Goal: Transaction & Acquisition: Purchase product/service

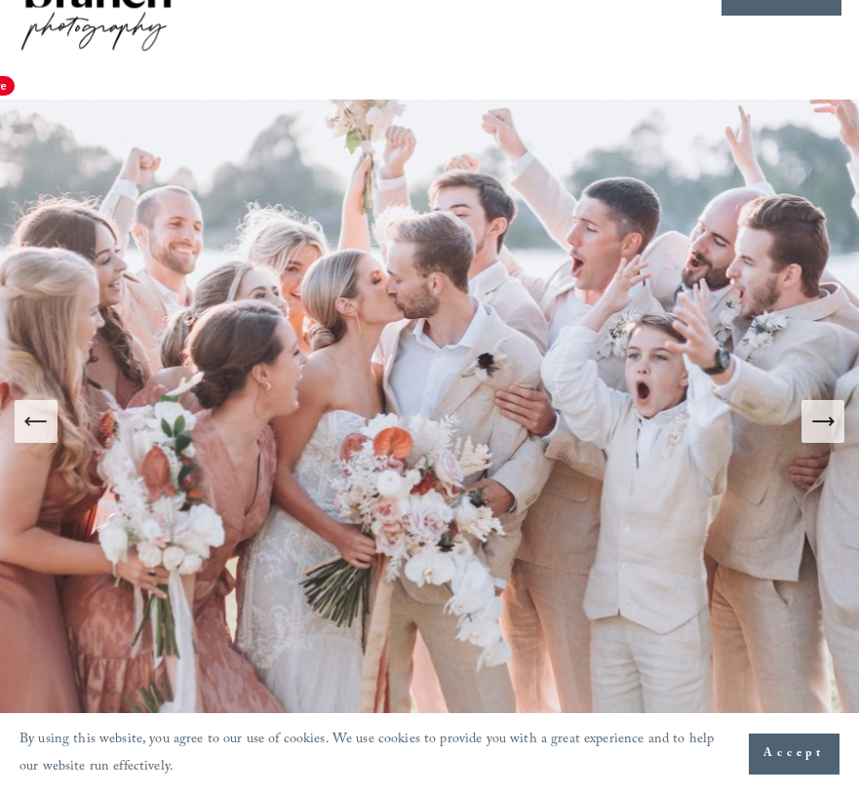
scroll to position [130, 0]
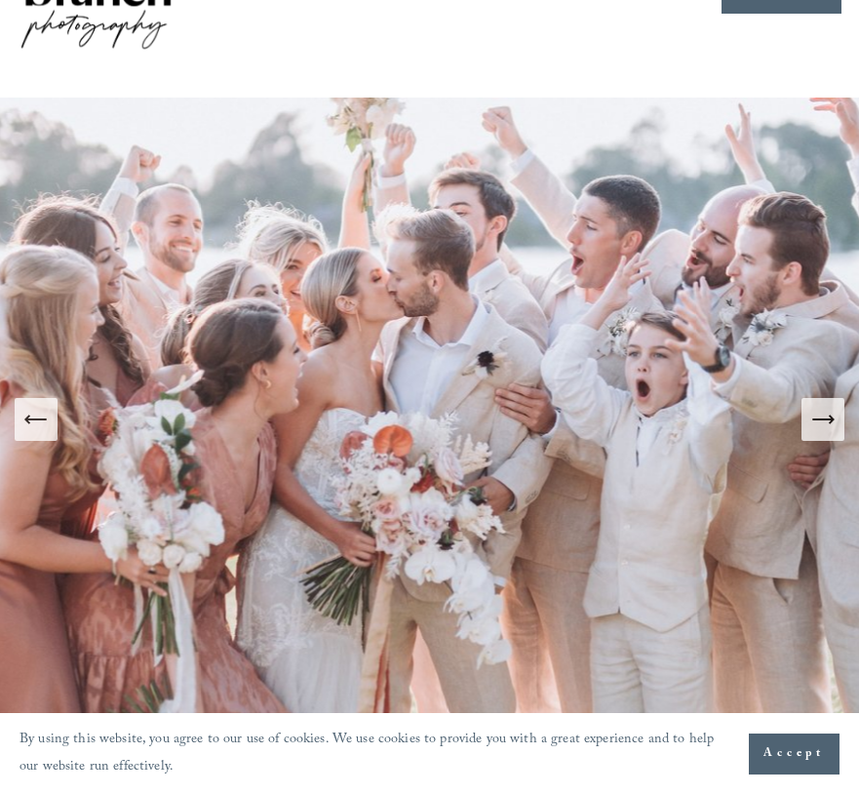
click at [821, 406] on icon "Next Slide" at bounding box center [823, 419] width 27 height 27
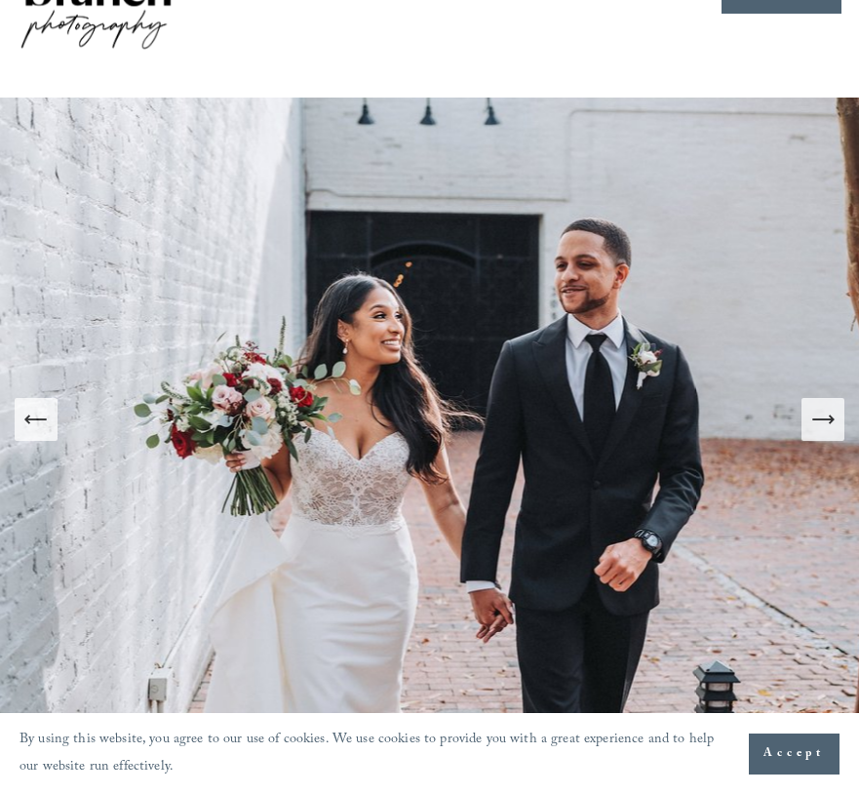
click at [821, 406] on icon "Next Slide" at bounding box center [823, 419] width 27 height 27
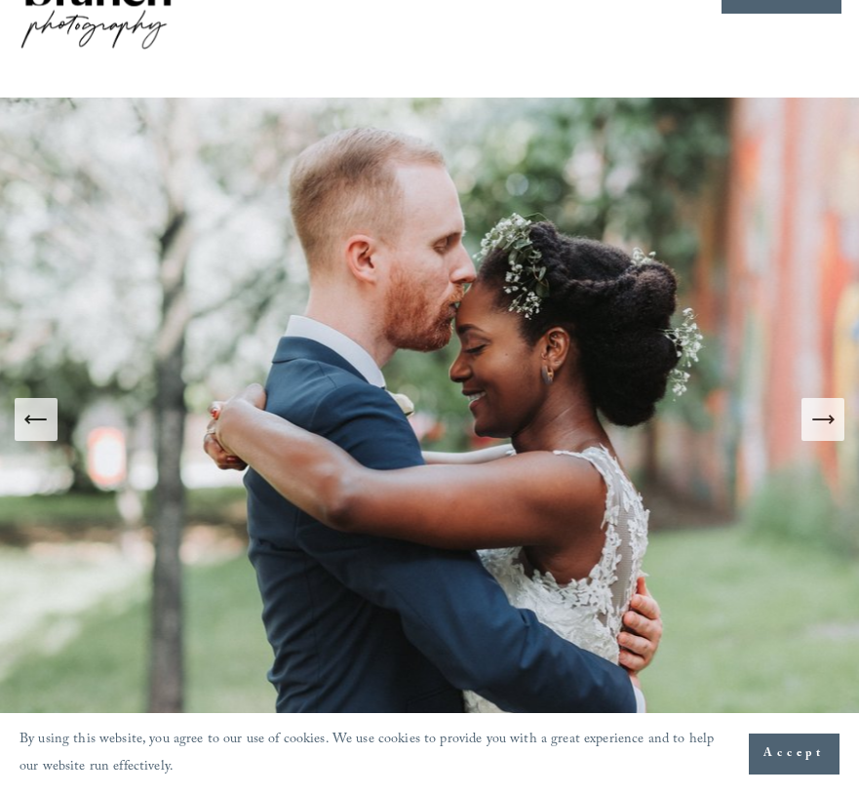
click at [821, 406] on icon "Next Slide" at bounding box center [823, 419] width 27 height 27
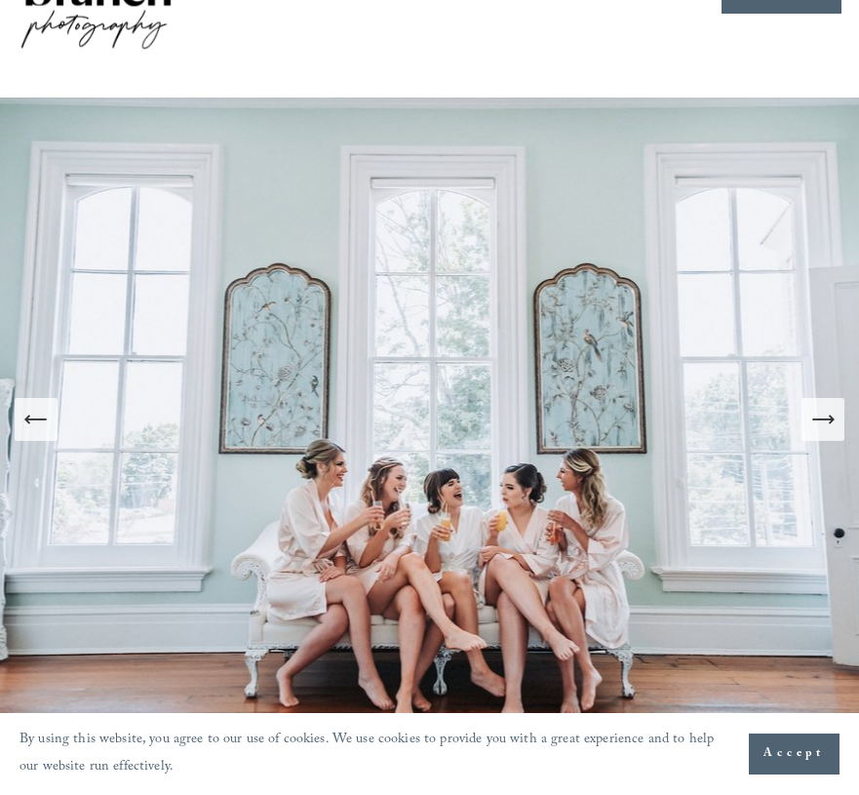
click at [821, 406] on icon "Next Slide" at bounding box center [823, 419] width 27 height 27
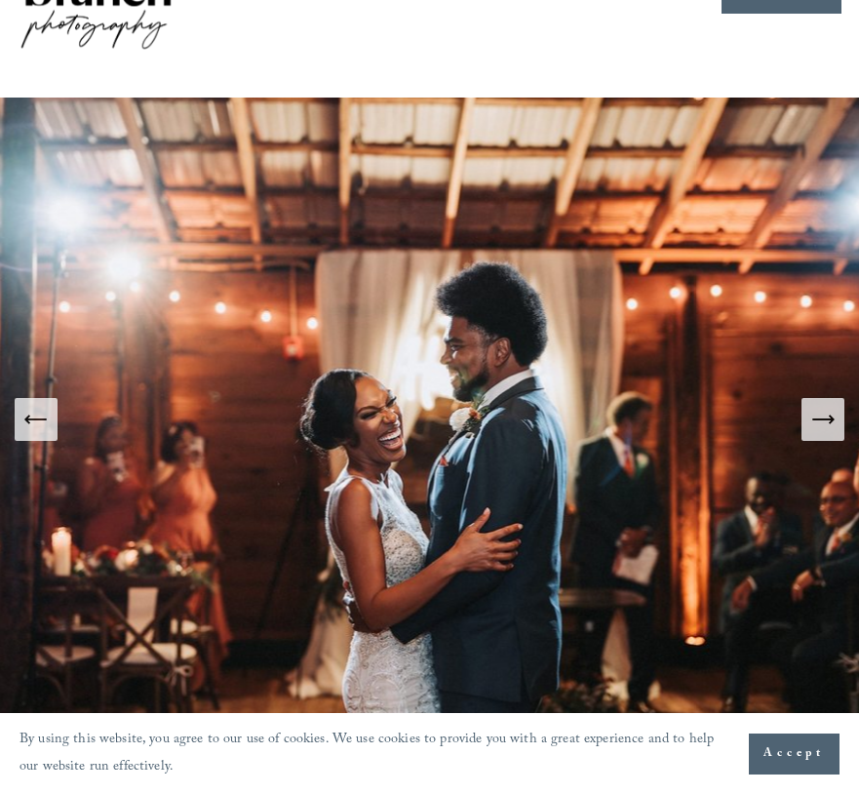
click at [821, 406] on icon "Next Slide" at bounding box center [823, 419] width 27 height 27
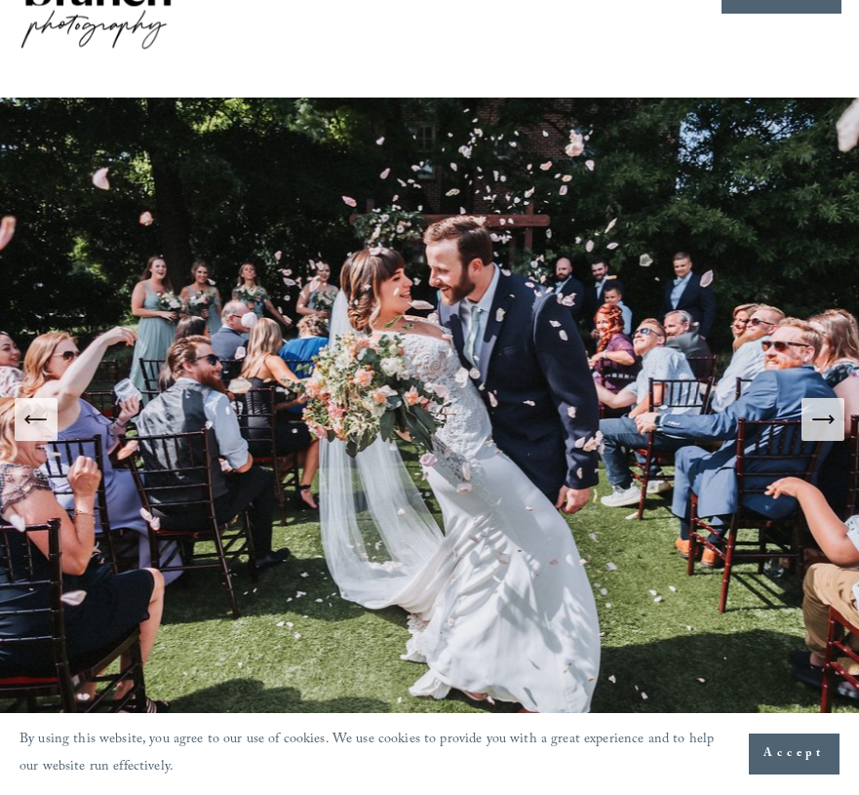
click at [821, 406] on icon "Next Slide" at bounding box center [823, 419] width 27 height 27
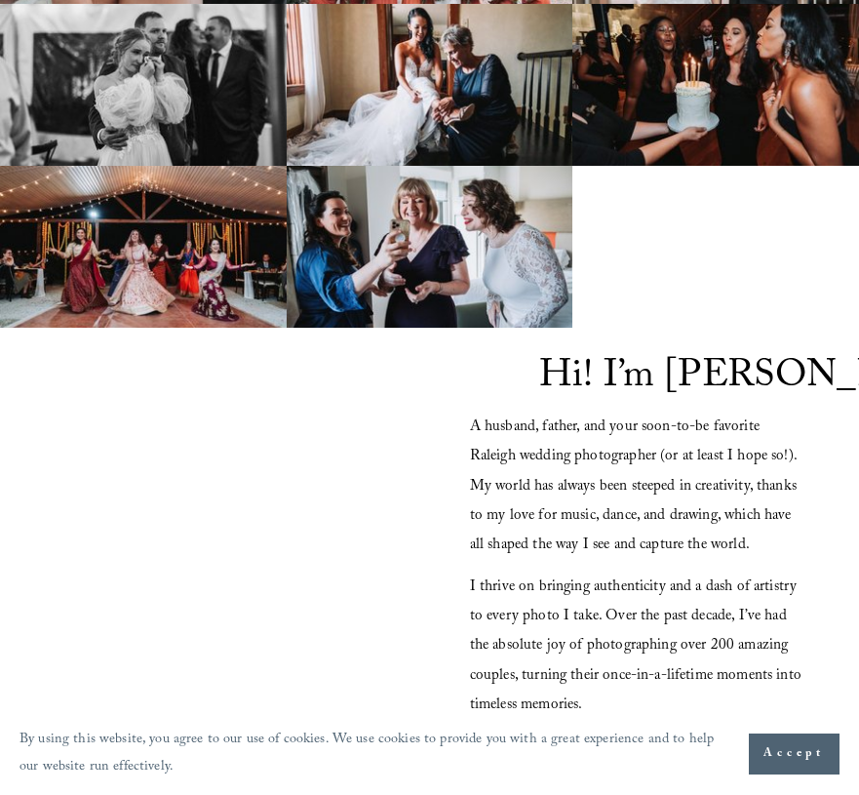
scroll to position [1531, 0]
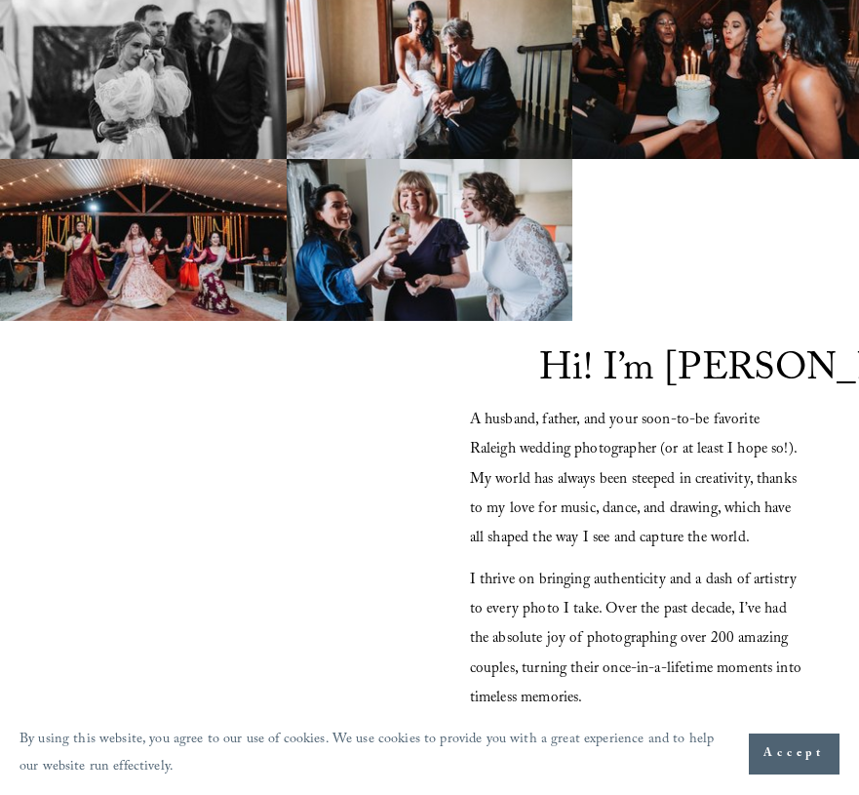
click at [791, 746] on span "Accept" at bounding box center [794, 754] width 61 height 20
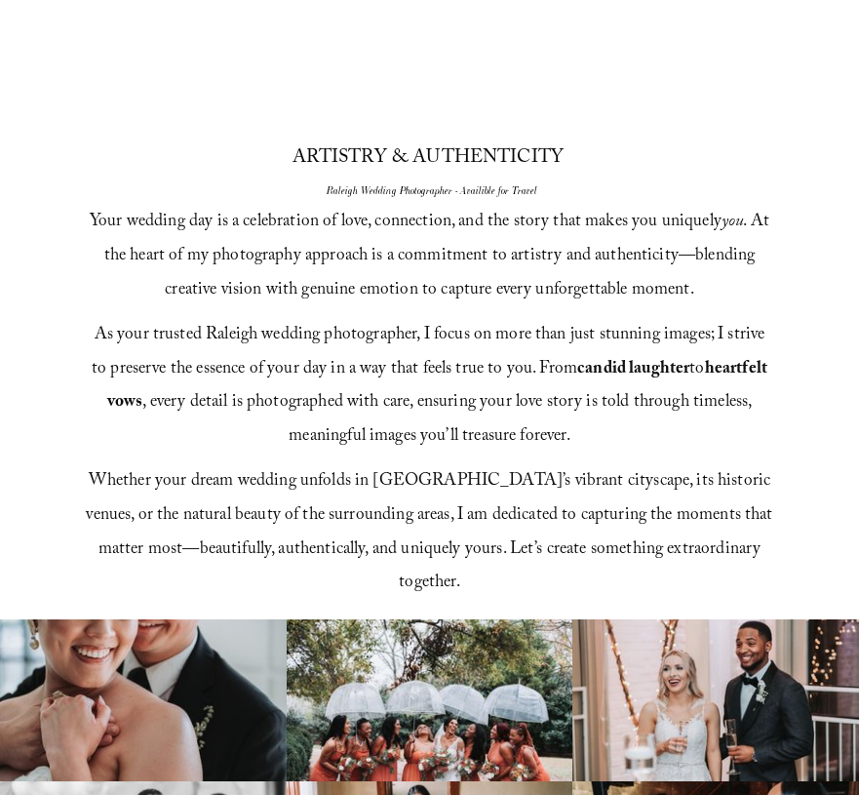
scroll to position [0, 0]
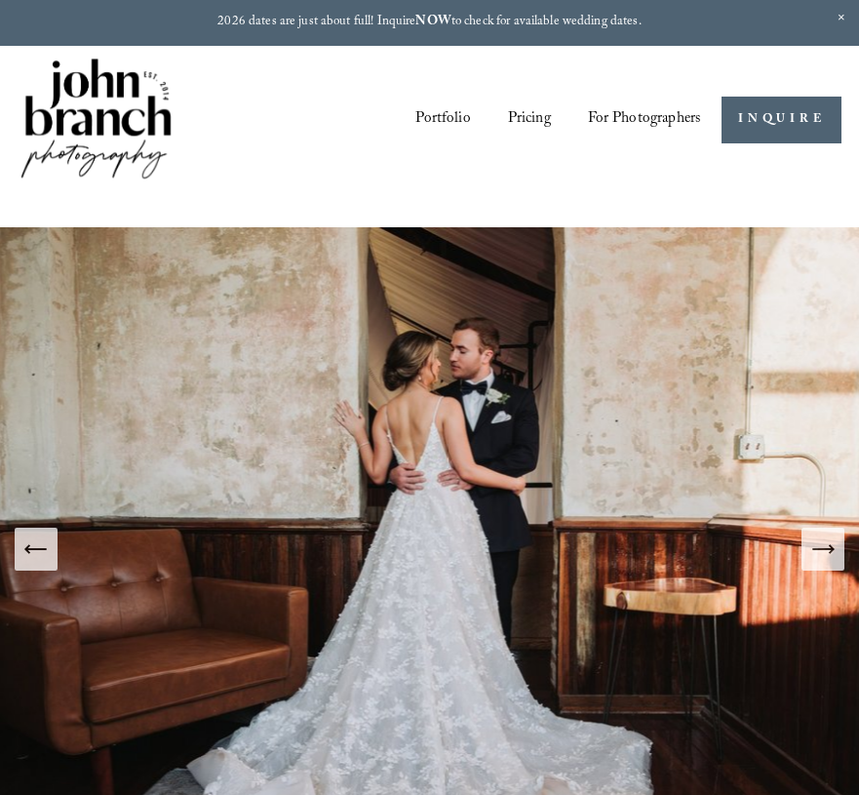
click at [0, 0] on span "Presets" at bounding box center [0, 0] width 0 height 0
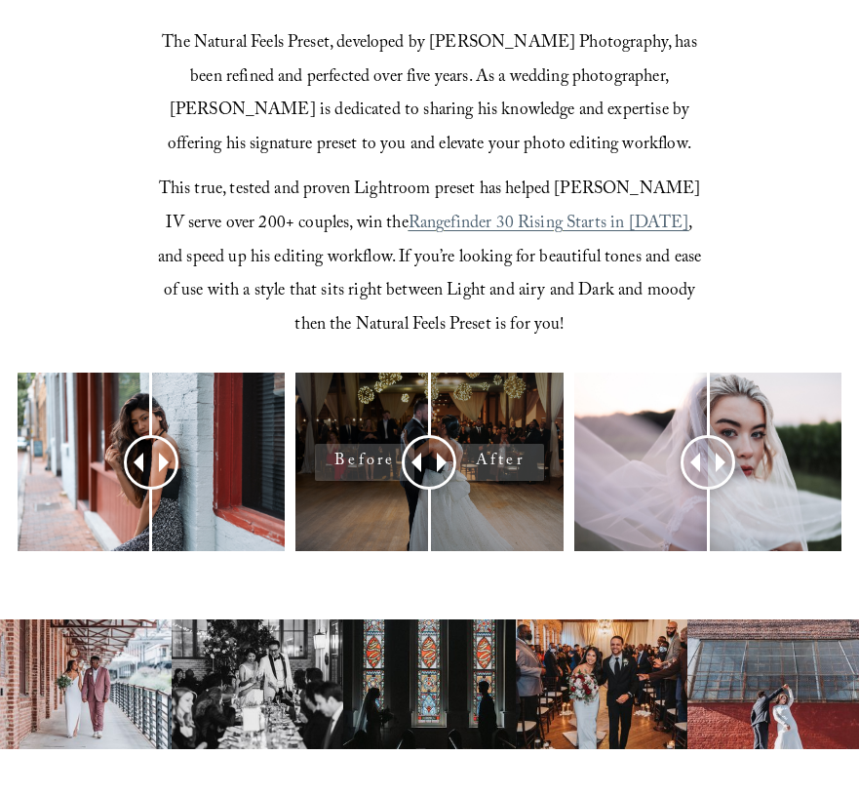
scroll to position [584, 0]
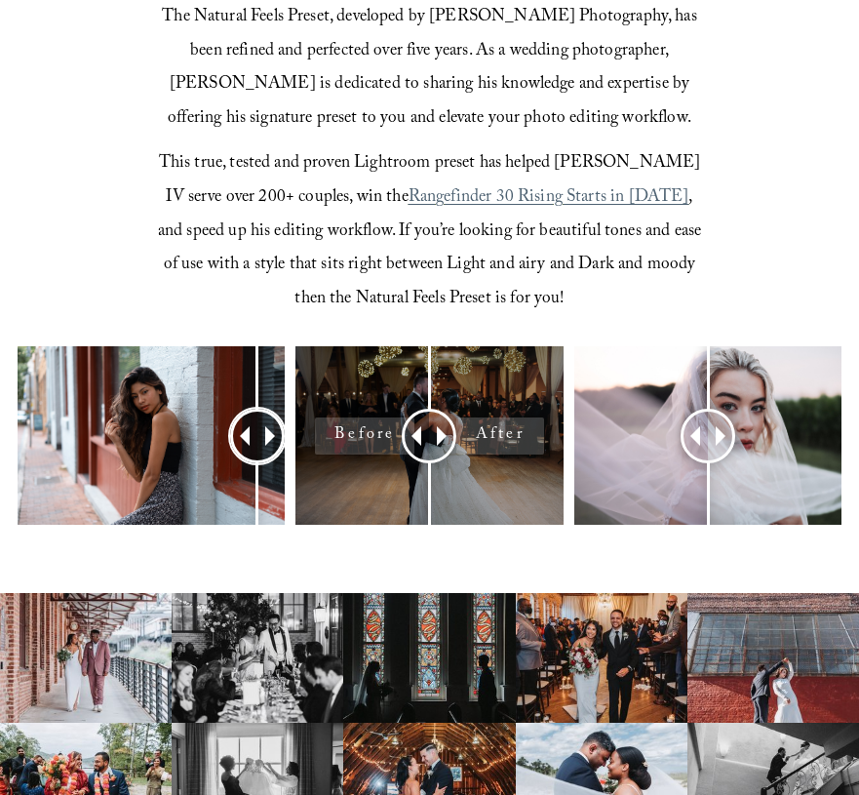
drag, startPoint x: 153, startPoint y: 390, endPoint x: 497, endPoint y: 398, distance: 343.4
click at [497, 398] on div at bounding box center [429, 469] width 859 height 246
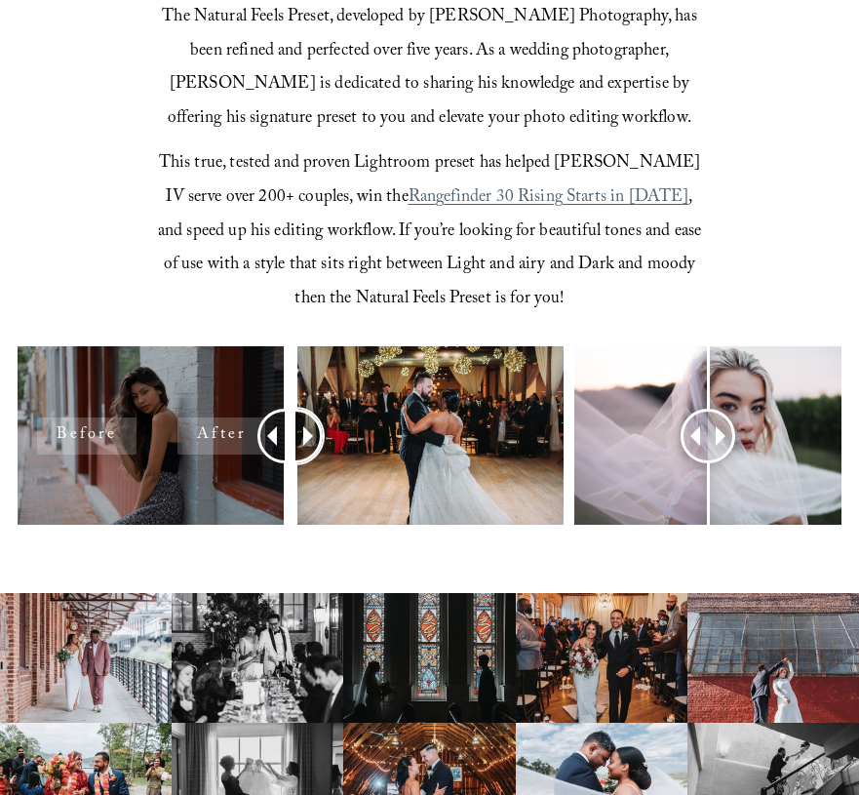
drag, startPoint x: 439, startPoint y: 401, endPoint x: 123, endPoint y: 485, distance: 327.0
click at [123, 485] on div at bounding box center [429, 469] width 859 height 246
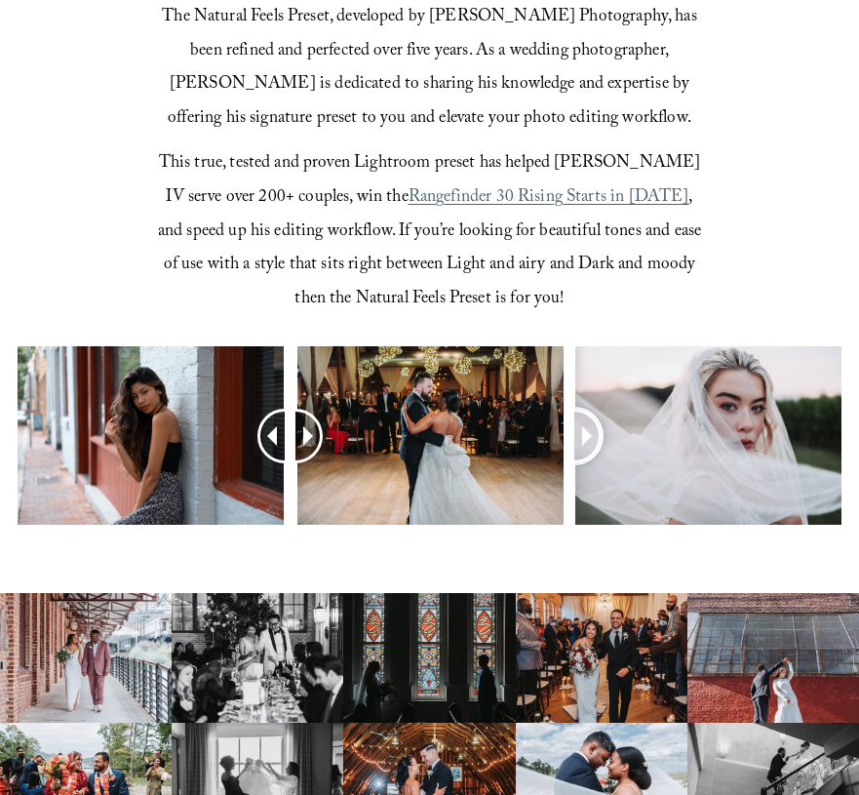
drag, startPoint x: 714, startPoint y: 396, endPoint x: 413, endPoint y: 524, distance: 327.4
click at [413, 524] on div at bounding box center [429, 469] width 859 height 246
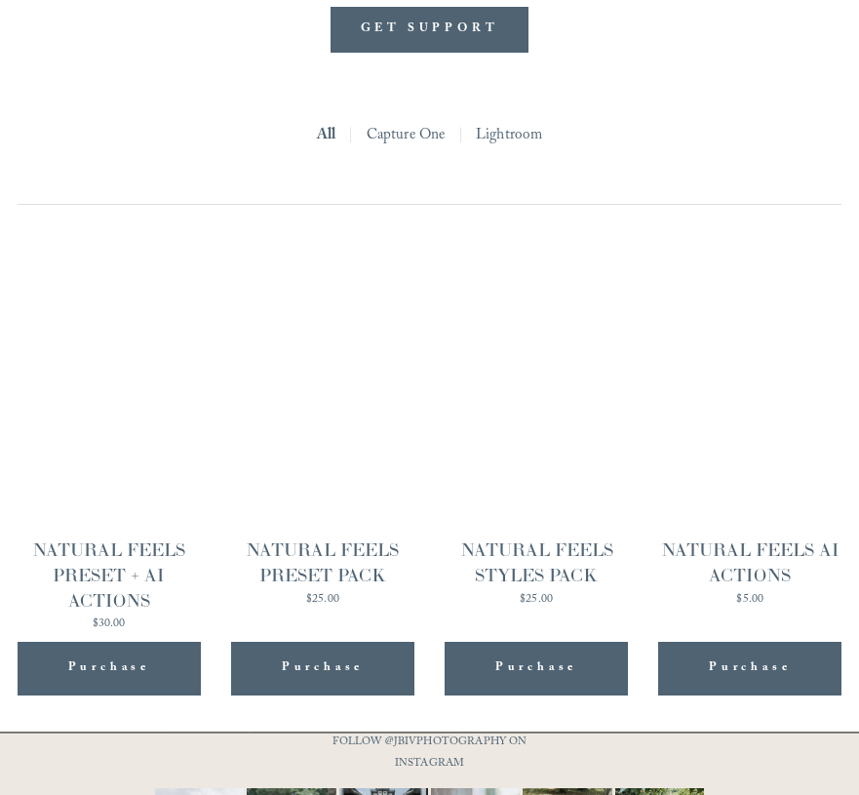
scroll to position [1724, 0]
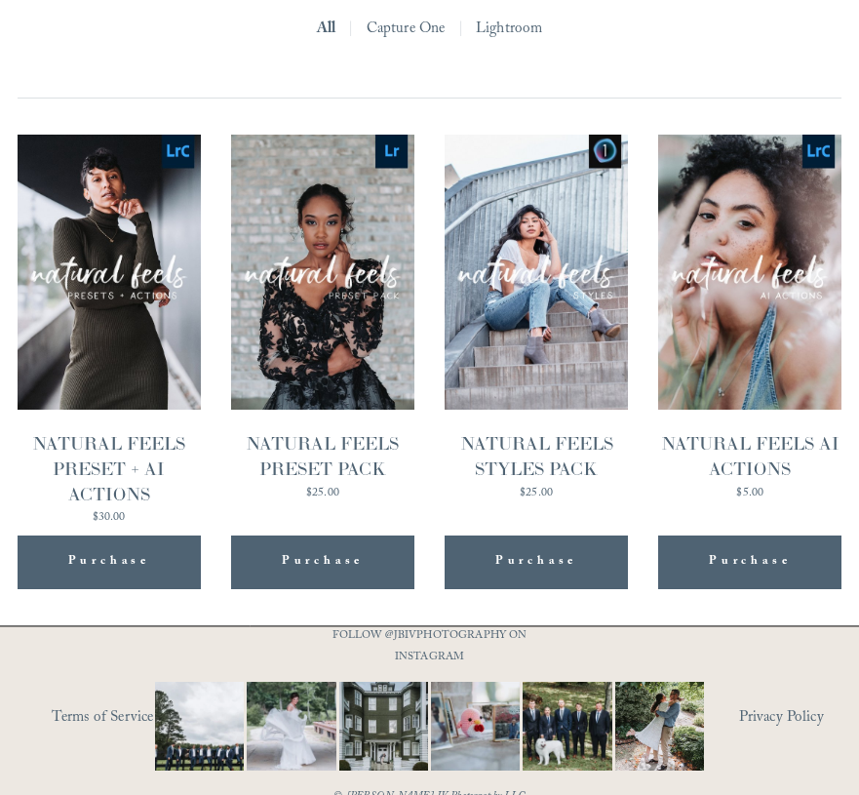
click at [314, 550] on span "Purchase" at bounding box center [323, 562] width 82 height 24
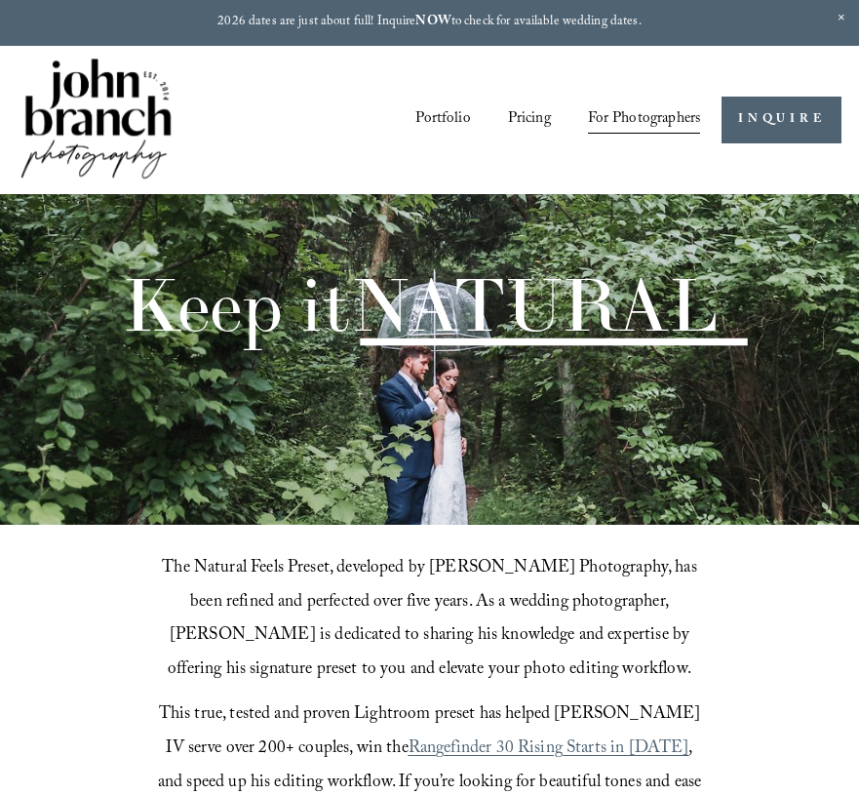
scroll to position [1724, 0]
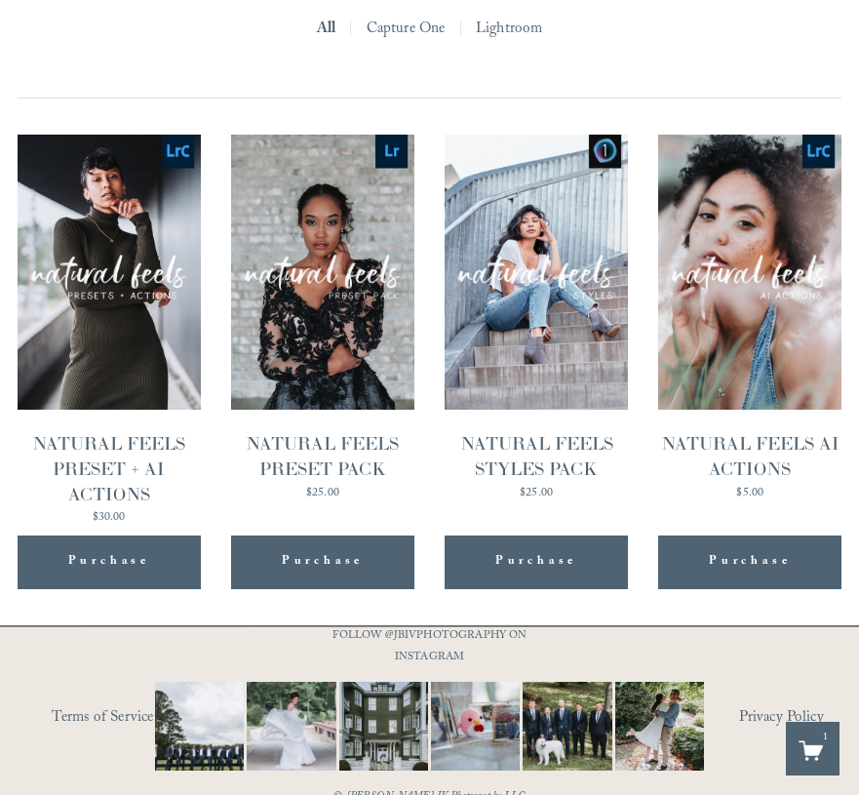
click at [122, 431] on div "NATURAL FEELS PRESET + AI ACTIONS" at bounding box center [109, 468] width 183 height 75
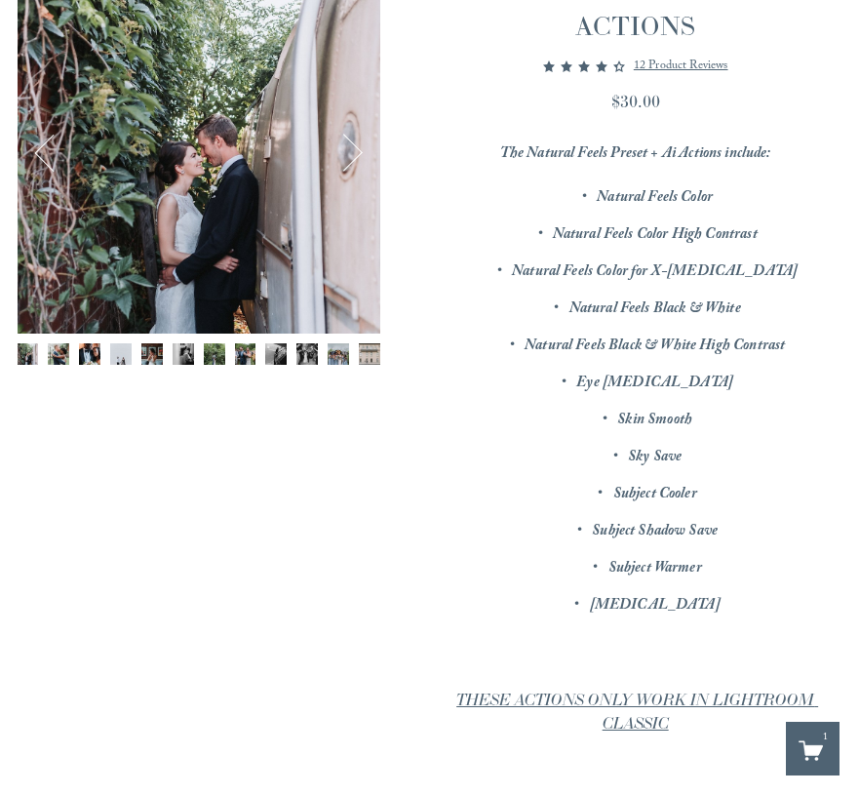
scroll to position [352, 0]
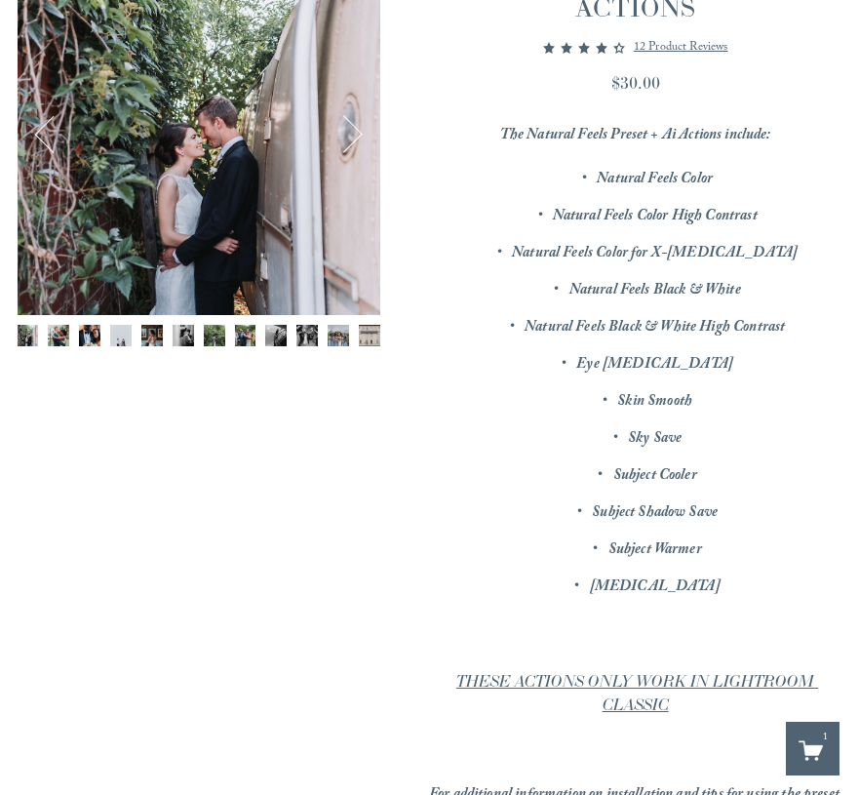
click at [348, 109] on button "Next" at bounding box center [343, 133] width 49 height 49
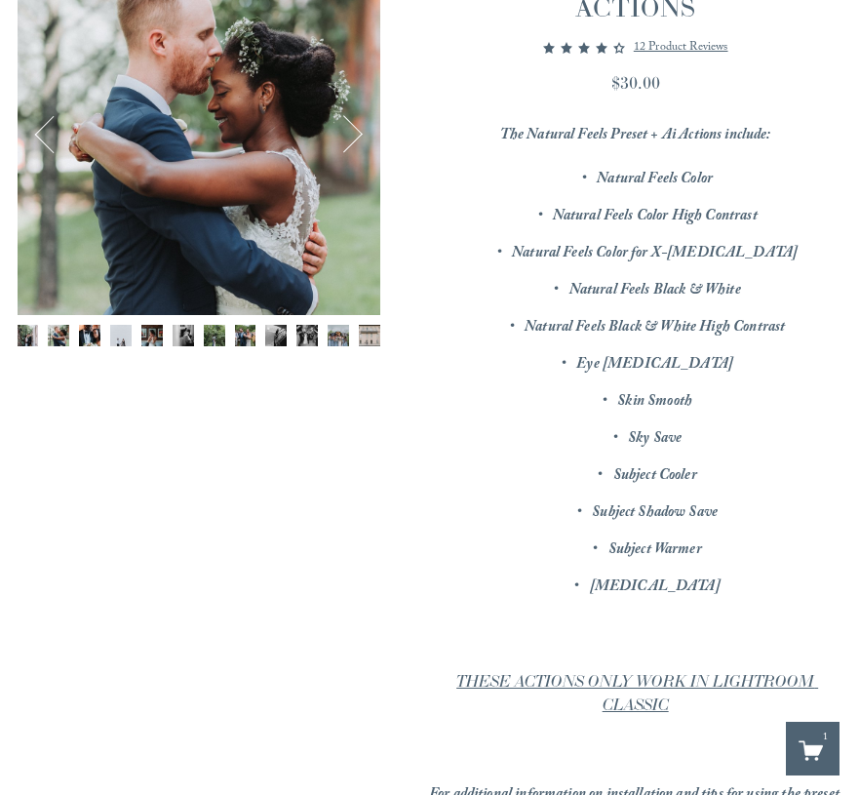
click at [348, 109] on button "Next" at bounding box center [343, 133] width 49 height 49
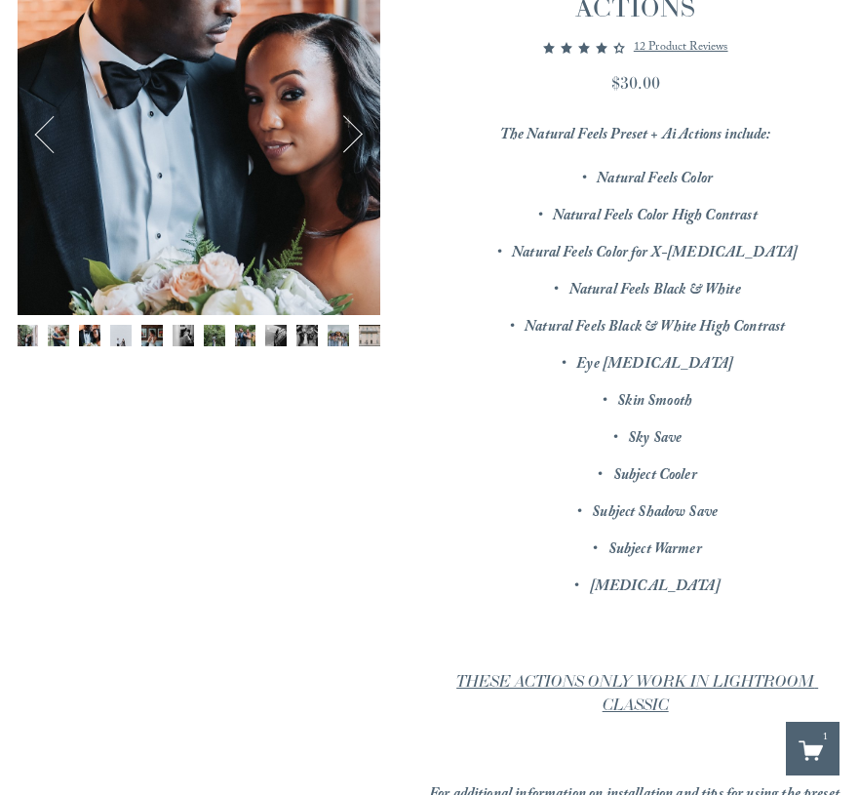
click at [348, 109] on button "Next" at bounding box center [343, 133] width 49 height 49
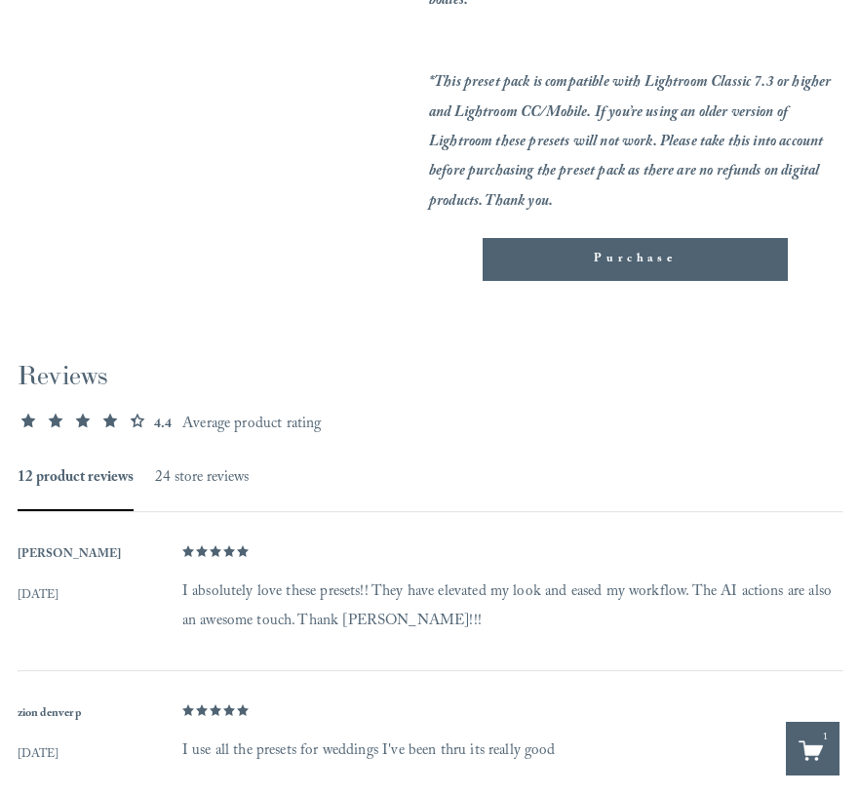
scroll to position [1264, 0]
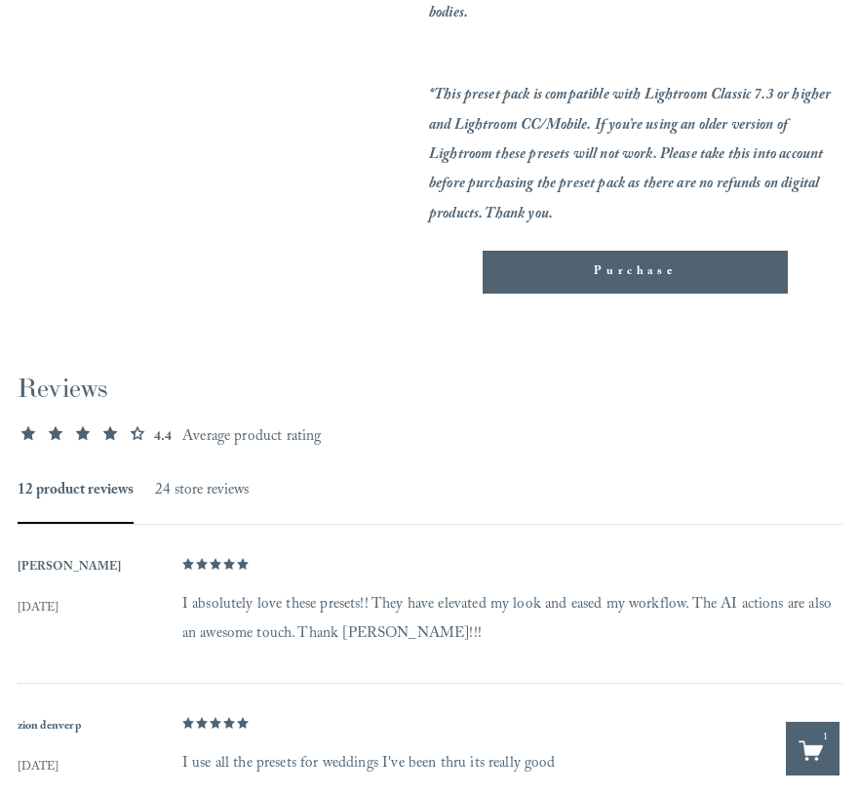
click at [571, 252] on button "Purchase Added!" at bounding box center [635, 272] width 305 height 43
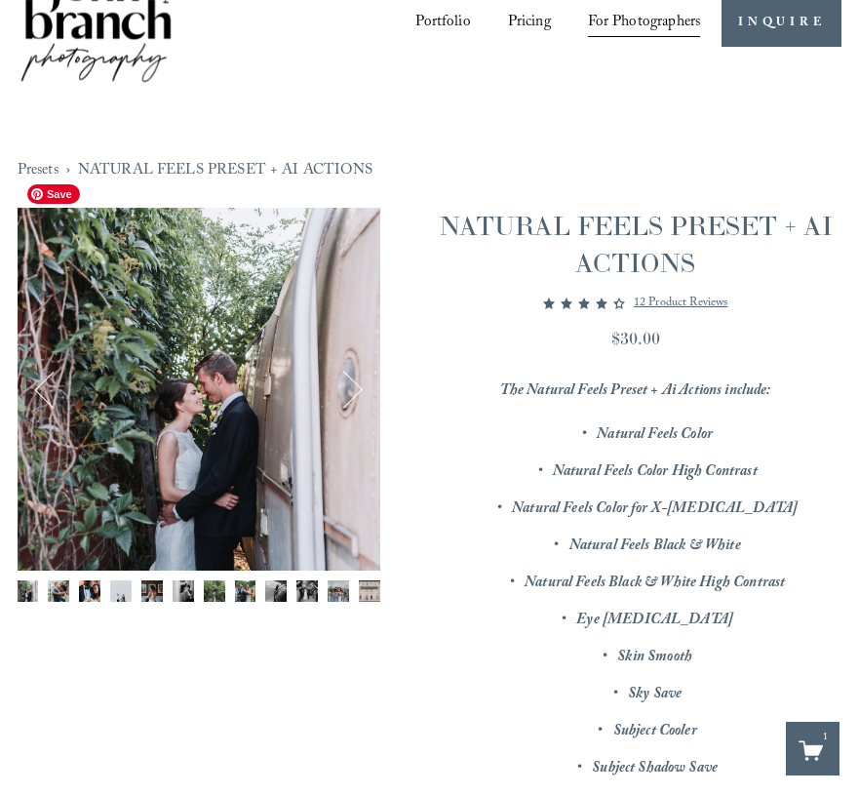
scroll to position [87, 0]
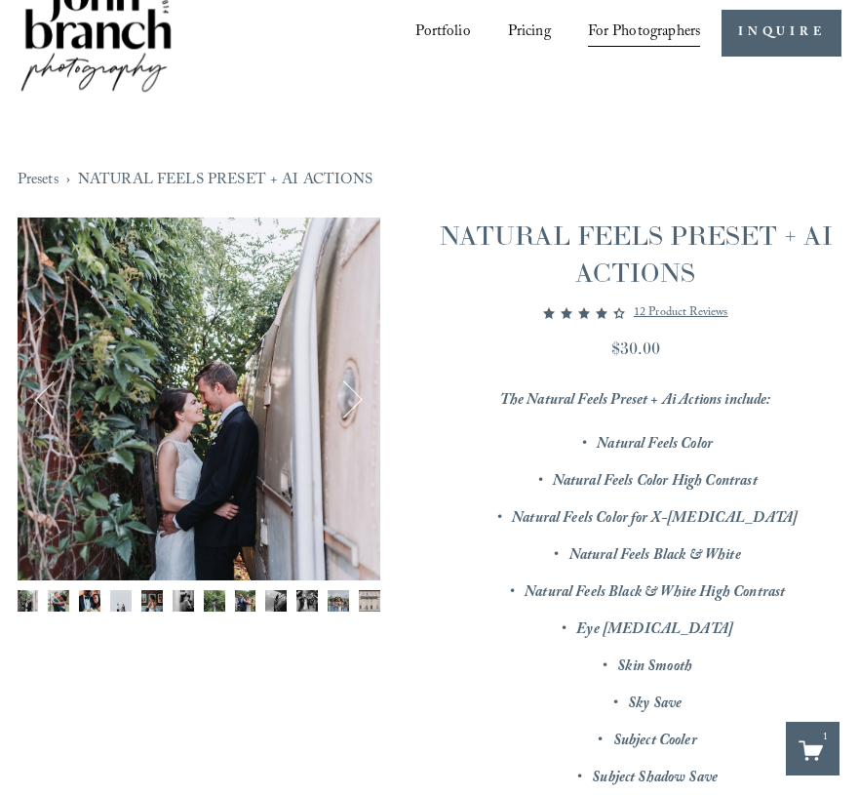
click at [354, 376] on button "Next" at bounding box center [343, 399] width 49 height 49
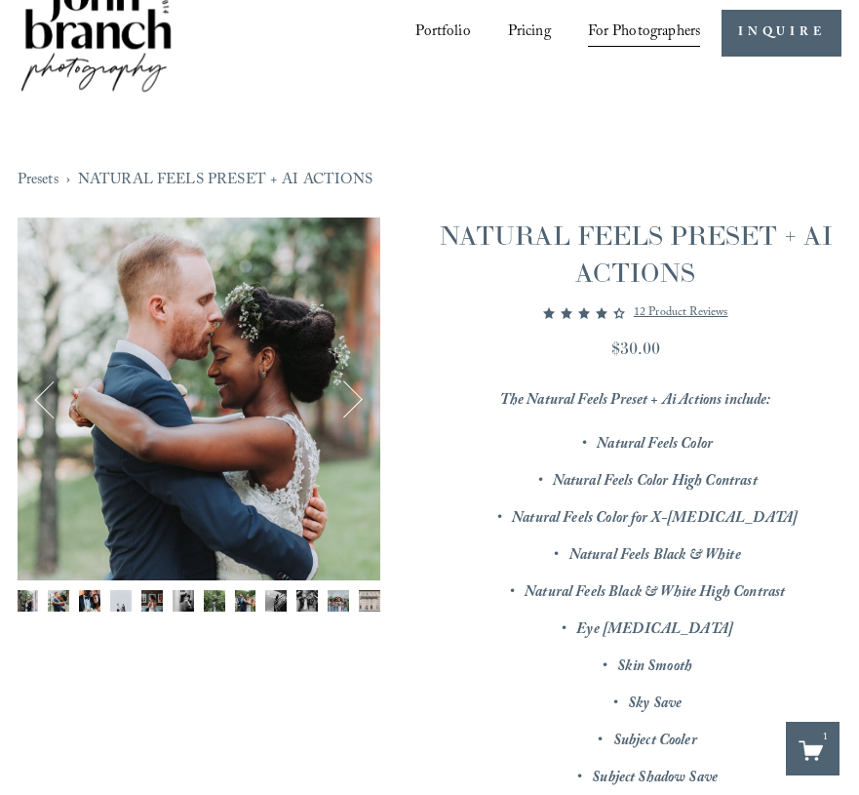
click at [354, 376] on button "Next" at bounding box center [343, 399] width 49 height 49
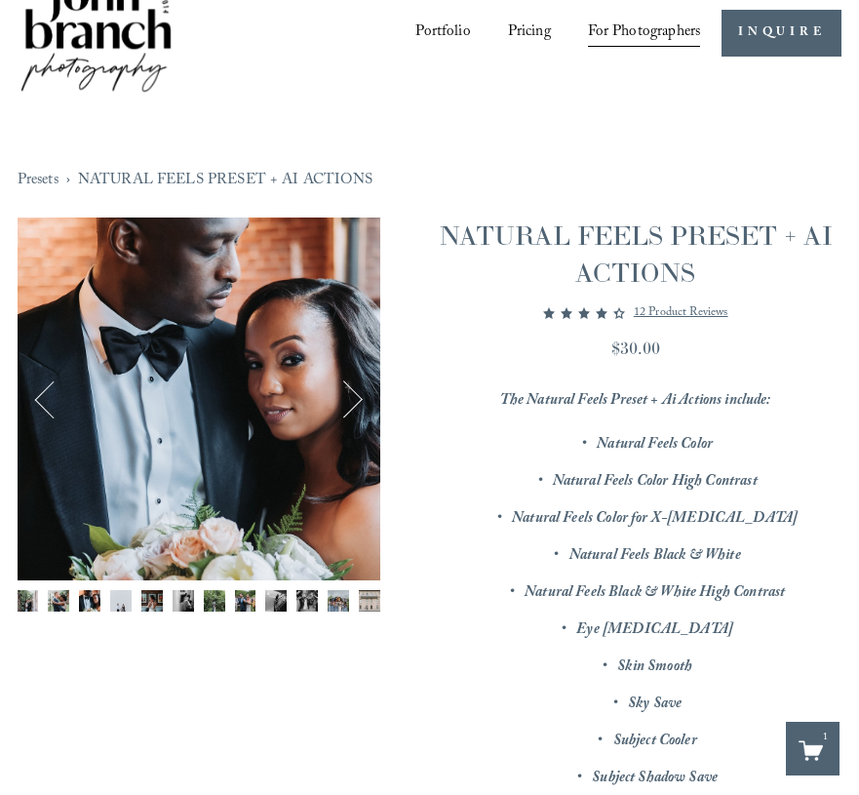
click at [354, 376] on button "Next" at bounding box center [343, 399] width 49 height 49
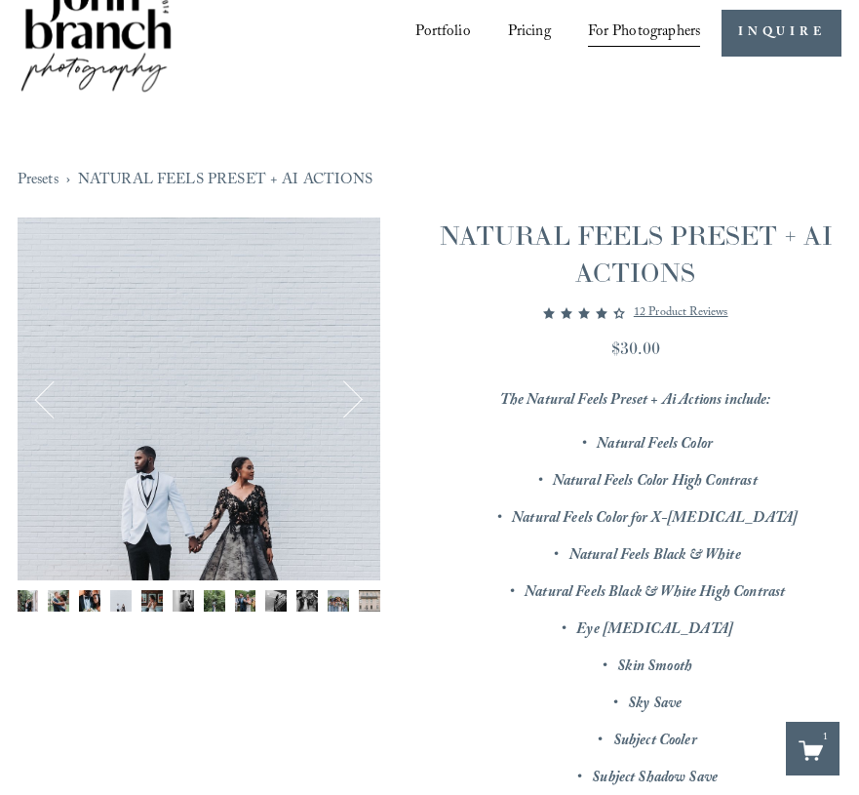
click at [354, 376] on button "Next" at bounding box center [343, 399] width 49 height 49
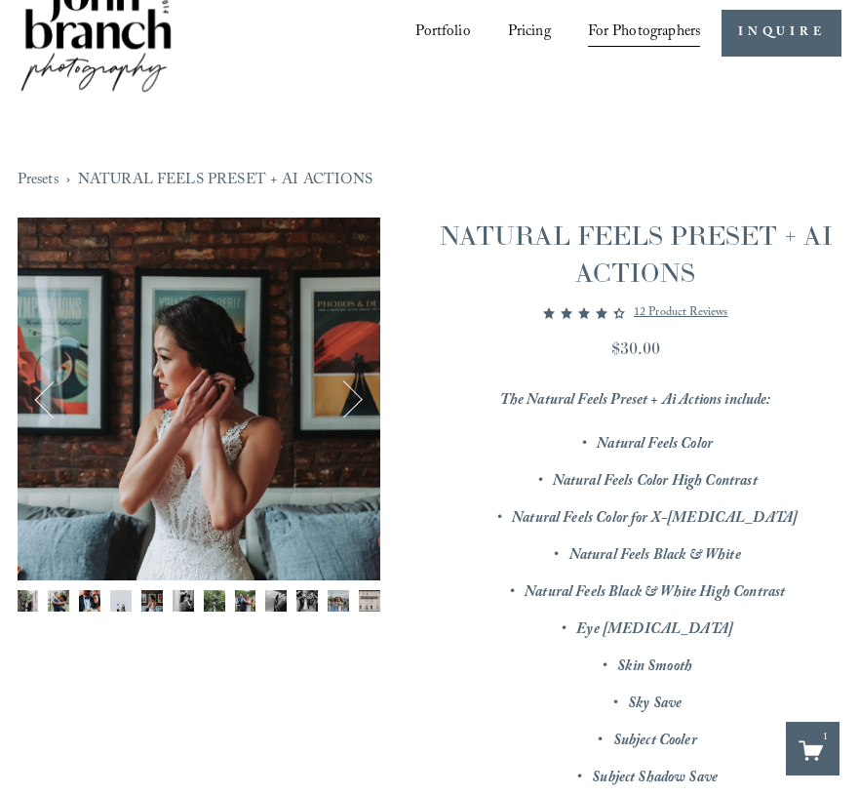
click at [354, 376] on button "Next" at bounding box center [343, 399] width 49 height 49
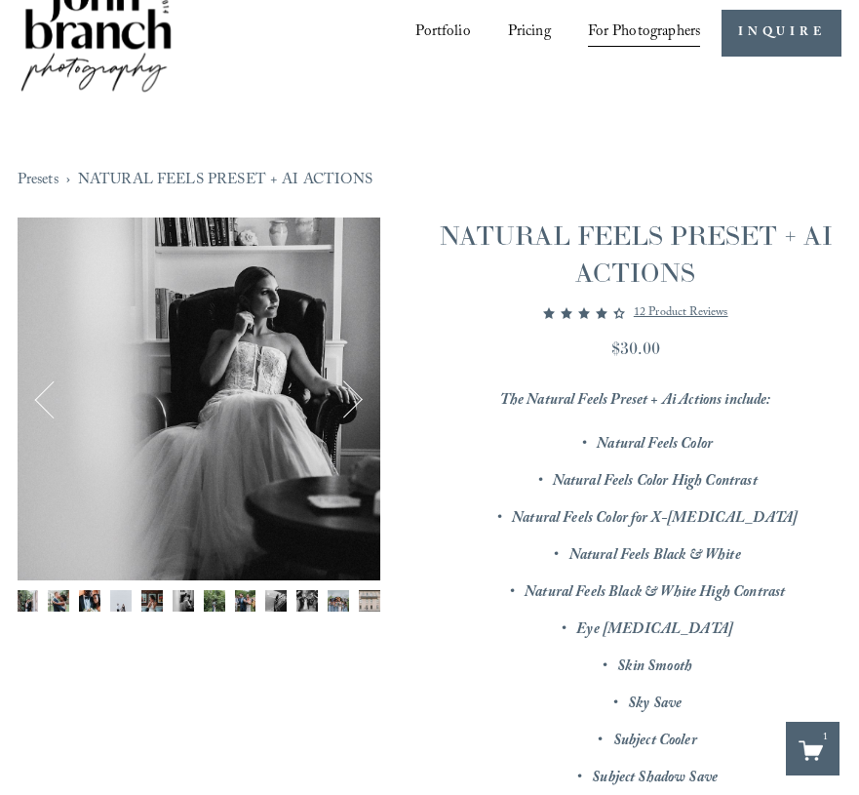
click at [354, 376] on button "Next" at bounding box center [343, 399] width 49 height 49
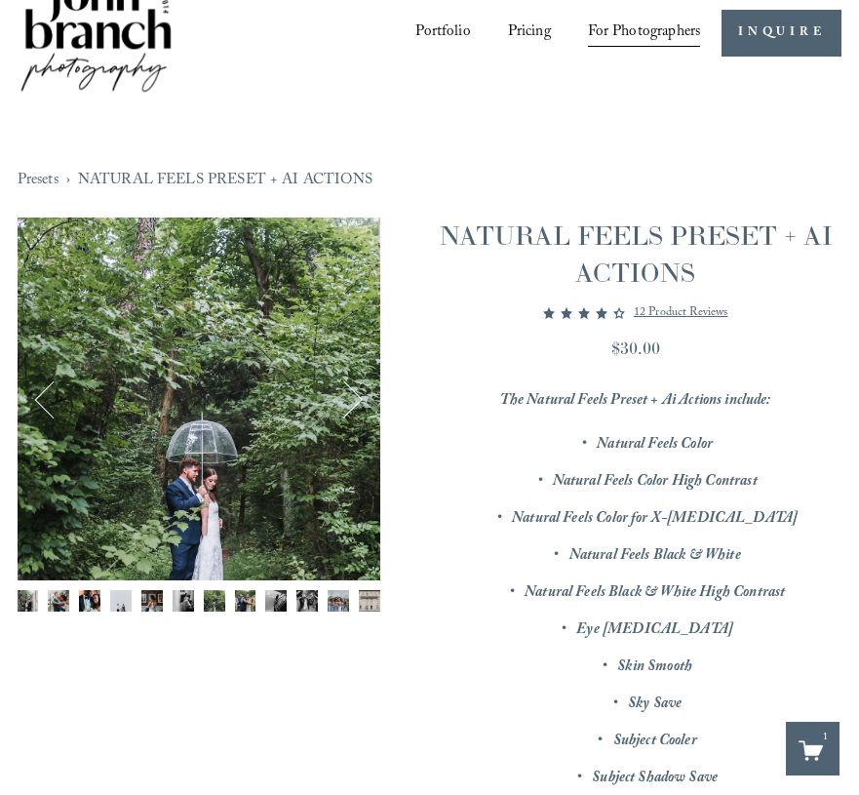
click at [354, 376] on button "Next" at bounding box center [343, 399] width 49 height 49
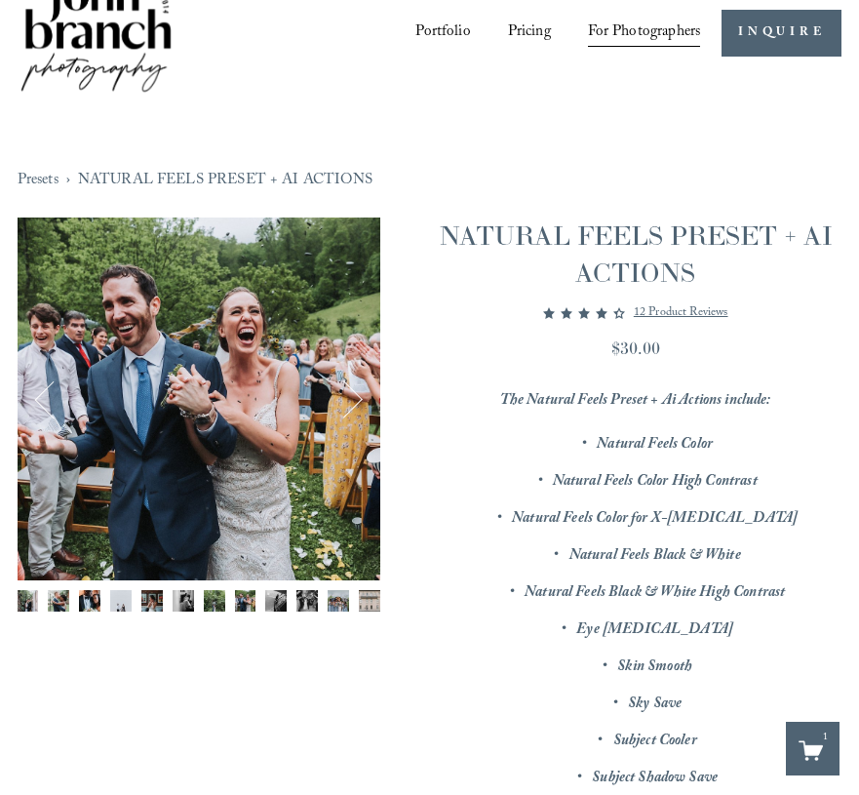
click at [354, 376] on button "Next" at bounding box center [343, 399] width 49 height 49
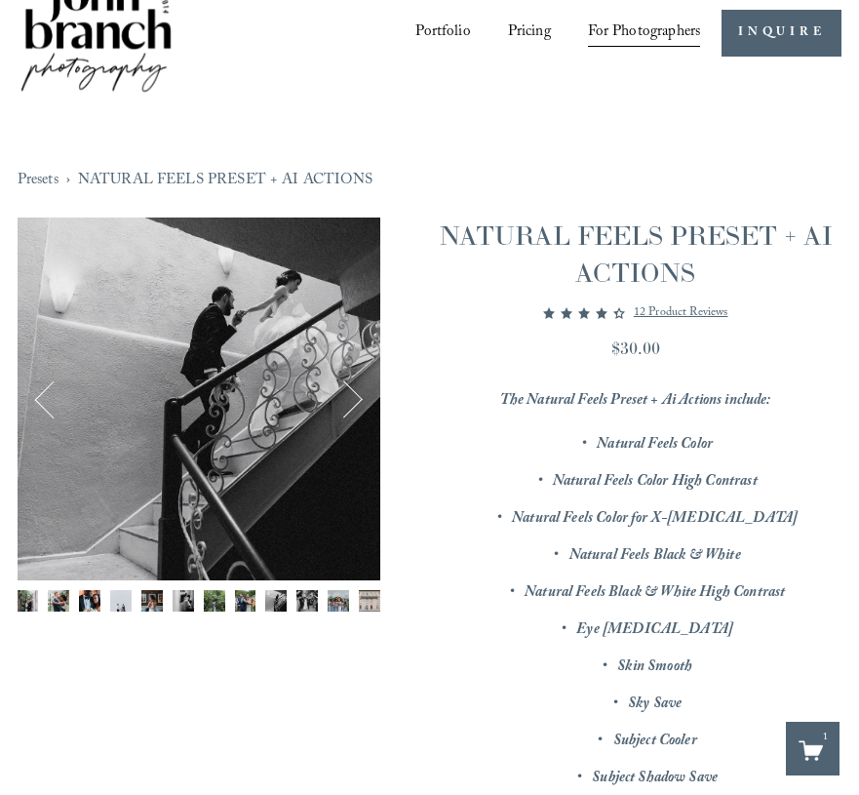
click at [354, 376] on button "Next" at bounding box center [343, 399] width 49 height 49
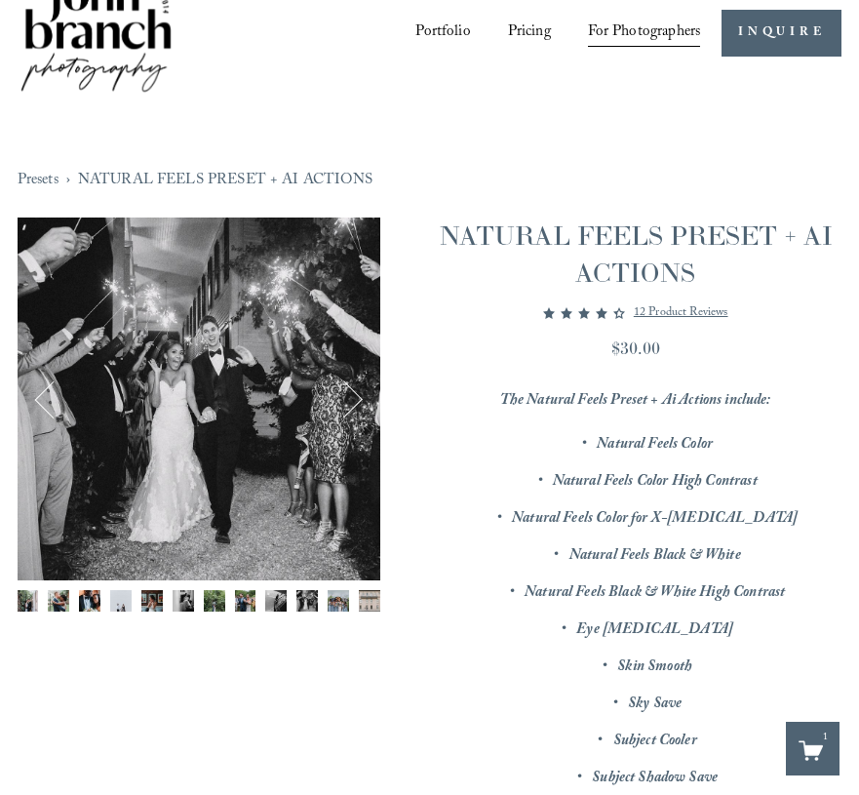
click at [354, 376] on button "Next" at bounding box center [343, 399] width 49 height 49
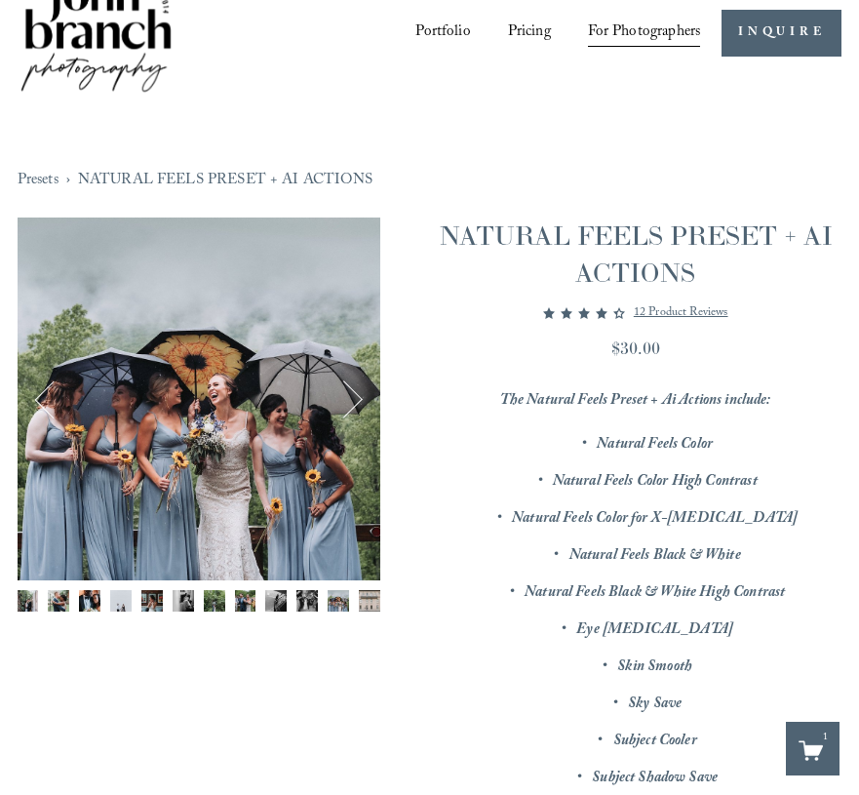
click at [354, 376] on button "Next" at bounding box center [343, 399] width 49 height 49
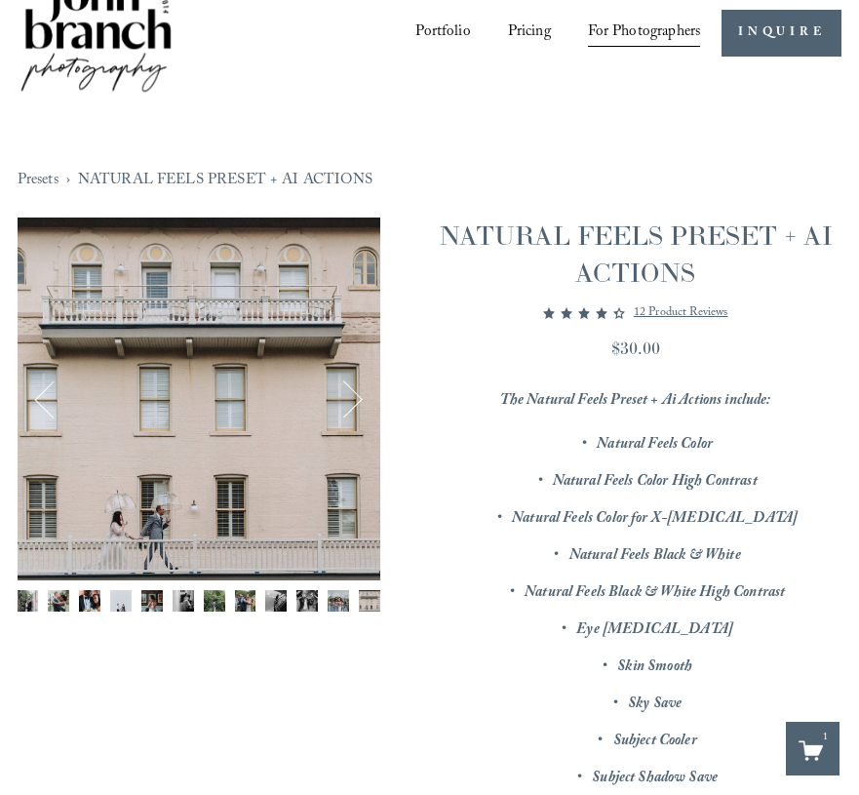
click at [354, 376] on button "Next" at bounding box center [343, 399] width 49 height 49
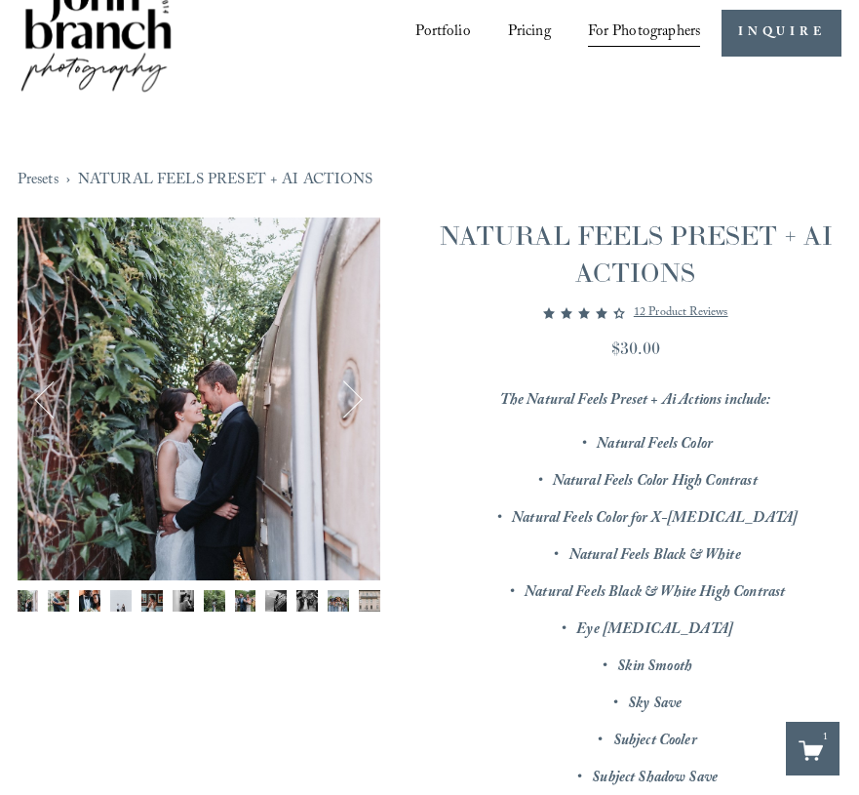
click at [354, 376] on button "Next" at bounding box center [343, 399] width 49 height 49
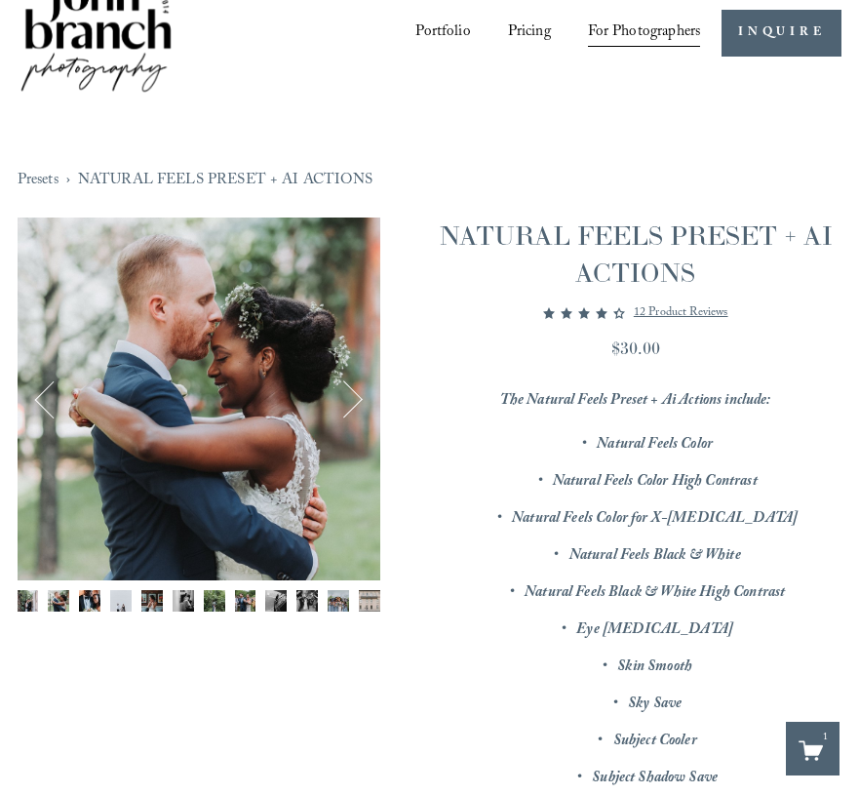
click at [354, 376] on button "Next" at bounding box center [343, 399] width 49 height 49
